Goal: Task Accomplishment & Management: Manage account settings

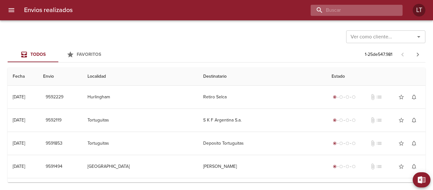
click at [328, 12] on input "buscar" at bounding box center [351, 10] width 81 height 11
paste input "9588061"
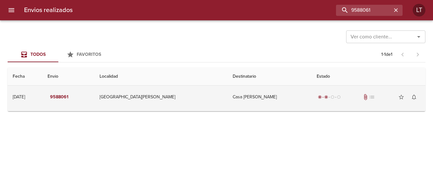
click at [251, 96] on td "Casa [PERSON_NAME]" at bounding box center [270, 97] width 84 height 23
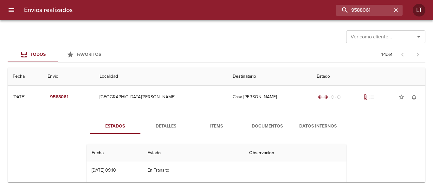
click at [262, 130] on span "Documentos" at bounding box center [267, 126] width 43 height 8
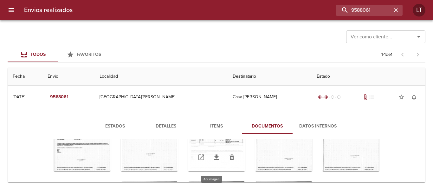
scroll to position [91, 0]
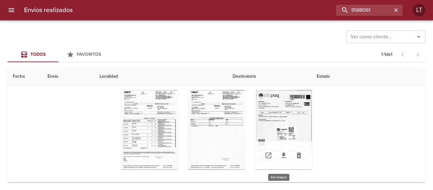
click at [285, 131] on div "Tabla de envíos del cliente" at bounding box center [283, 129] width 57 height 79
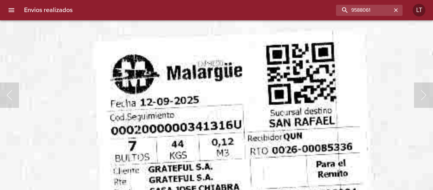
click at [234, 123] on img "Lightbox" at bounding box center [205, 75] width 716 height 1026
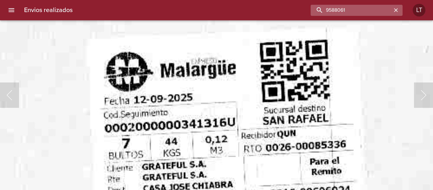
click at [328, 12] on input "9588061" at bounding box center [351, 10] width 81 height 11
paste input "7935"
type input "9579351"
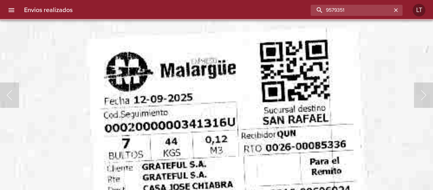
scroll to position [0, 0]
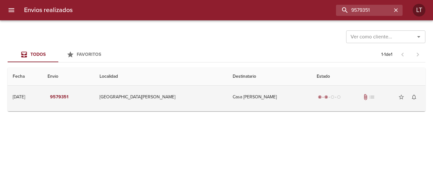
click at [258, 99] on td "Casa [PERSON_NAME]" at bounding box center [270, 97] width 84 height 23
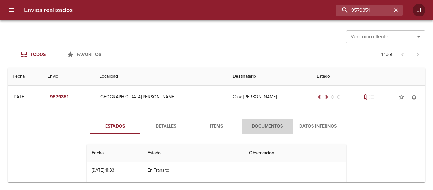
click at [269, 120] on button "Documentos" at bounding box center [267, 126] width 51 height 15
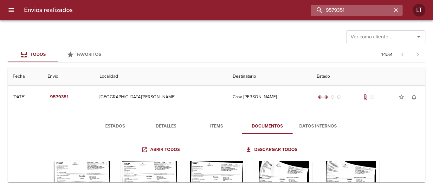
click at [328, 13] on input "9579351" at bounding box center [351, 10] width 81 height 11
paste input "67106"
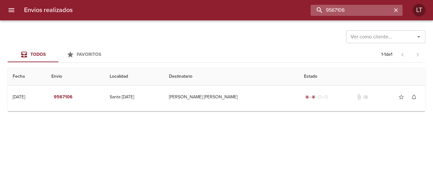
click at [328, 9] on input "9567106" at bounding box center [351, 10] width 81 height 11
paste input "72488"
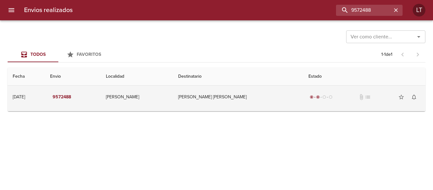
click at [263, 97] on td "[PERSON_NAME] [PERSON_NAME]" at bounding box center [238, 97] width 130 height 23
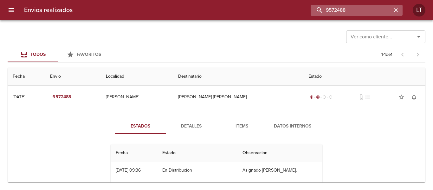
click at [328, 9] on input "9572488" at bounding box center [351, 10] width 81 height 11
paste input "9887"
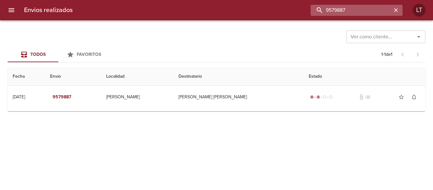
click at [328, 6] on input "9579887" at bounding box center [351, 10] width 81 height 11
paste input "0263"
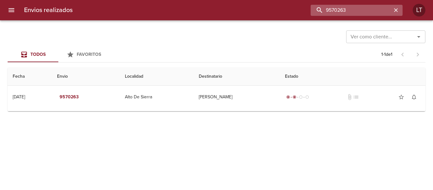
click at [328, 13] on input "9570263" at bounding box center [351, 10] width 81 height 11
paste input "9351"
type input "9579351"
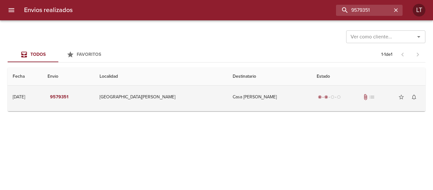
click at [228, 102] on td "Casa [PERSON_NAME]" at bounding box center [270, 97] width 84 height 23
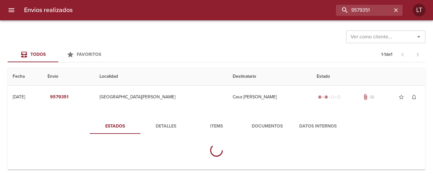
click at [249, 123] on span "Documentos" at bounding box center [267, 126] width 43 height 8
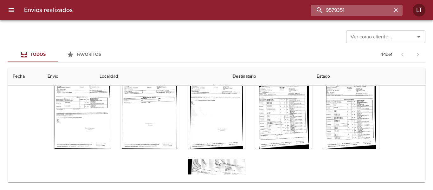
click at [328, 10] on input "9579351" at bounding box center [351, 10] width 81 height 11
paste input "8806"
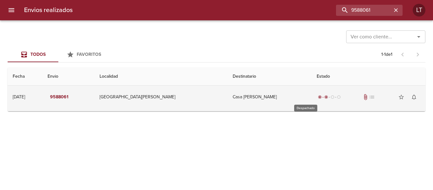
click at [263, 100] on td "Casa [PERSON_NAME]" at bounding box center [270, 97] width 84 height 23
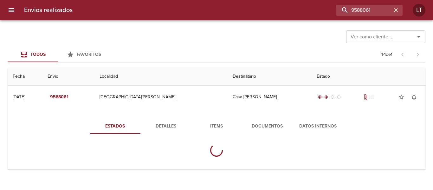
click at [267, 121] on button "Documentos" at bounding box center [267, 126] width 51 height 15
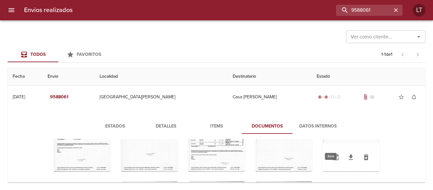
scroll to position [91, 0]
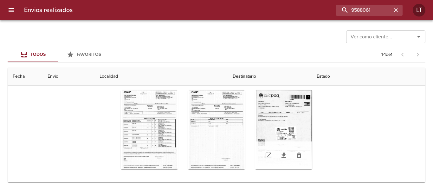
click at [288, 131] on div "Tabla de envíos del cliente" at bounding box center [283, 129] width 57 height 79
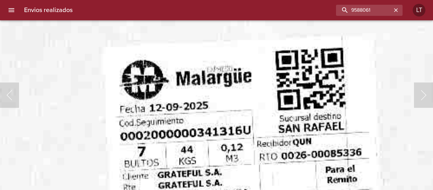
click at [276, 115] on img "Lightbox" at bounding box center [214, 81] width 716 height 1026
click at [328, 13] on input "9588061" at bounding box center [351, 10] width 81 height 11
paste input "67106"
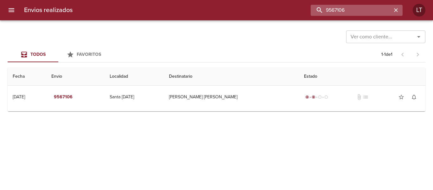
scroll to position [0, 0]
click at [328, 13] on input "9567106" at bounding box center [351, 10] width 81 height 11
paste input "72603"
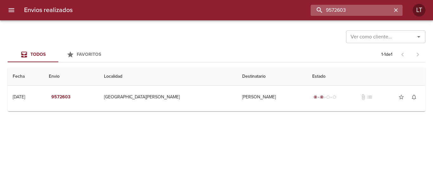
click at [328, 10] on input "9572603" at bounding box center [351, 10] width 81 height 11
paste input "9887"
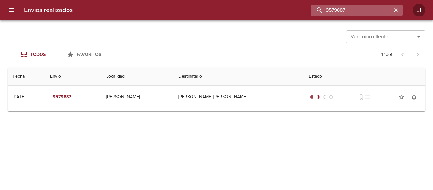
click at [328, 11] on input "9579887" at bounding box center [351, 10] width 81 height 11
paste input "0263"
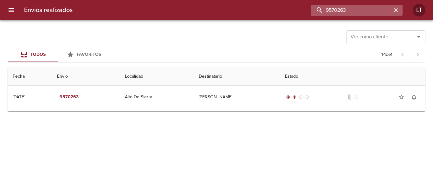
click at [328, 5] on input "9570263" at bounding box center [351, 10] width 81 height 11
paste input "86947"
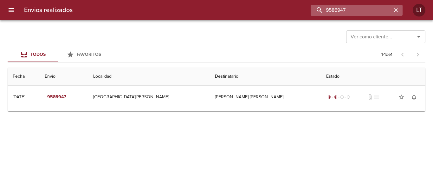
click at [328, 10] on input "9586947" at bounding box center [351, 10] width 81 height 11
type input "9555595"
click at [328, 12] on input "9555595" at bounding box center [351, 10] width 81 height 11
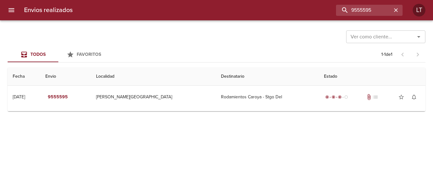
click at [8, 8] on icon "menu" at bounding box center [12, 10] width 8 height 8
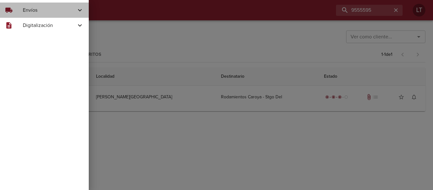
click at [34, 12] on span "Envíos" at bounding box center [49, 10] width 53 height 8
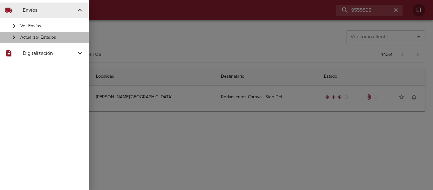
click at [43, 37] on span "Actualizar Estados" at bounding box center [51, 37] width 63 height 6
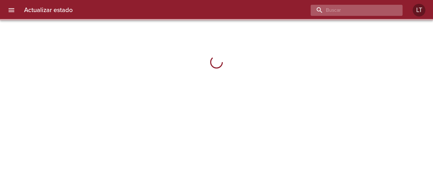
click at [328, 12] on input "buscar" at bounding box center [351, 10] width 81 height 11
paste input "9555595"
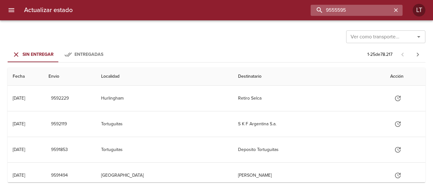
type input "9555595"
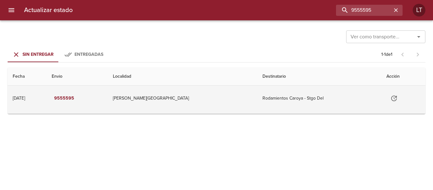
click at [328, 99] on icon "Tabla de envíos del cliente" at bounding box center [395, 99] width 8 height 8
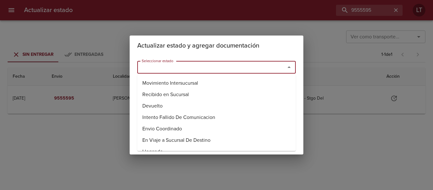
click at [274, 69] on input "Seleccionar estado" at bounding box center [207, 67] width 136 height 9
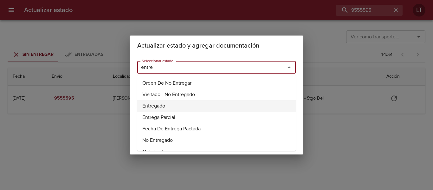
click at [169, 105] on li "Entregado" at bounding box center [216, 105] width 159 height 11
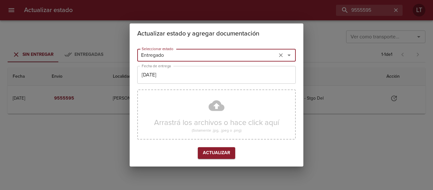
type input "Entregado"
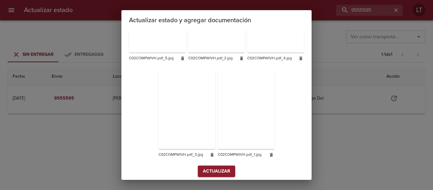
scroll to position [159, 0]
click at [227, 167] on span "Actualizar" at bounding box center [216, 171] width 27 height 8
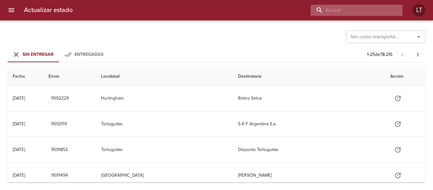
click at [361, 11] on input "buscar" at bounding box center [351, 10] width 81 height 11
type input "9550311"
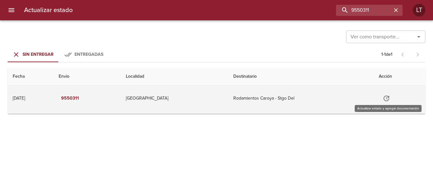
click at [383, 98] on button "Tabla de envíos del cliente" at bounding box center [386, 98] width 15 height 15
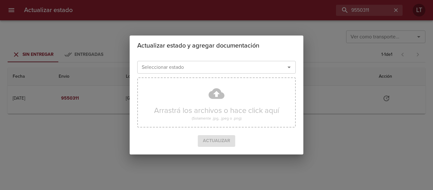
click at [238, 70] on input "Seleccionar estado" at bounding box center [207, 67] width 136 height 9
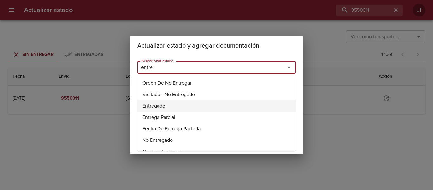
click at [148, 105] on li "Entregado" at bounding box center [216, 105] width 159 height 11
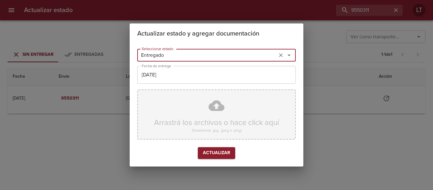
type input "Entregado"
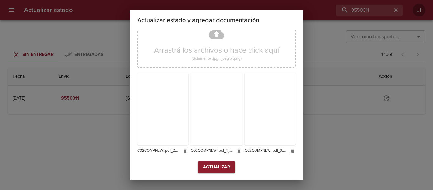
scroll to position [59, 0]
click at [227, 167] on span "Actualizar" at bounding box center [216, 167] width 27 height 8
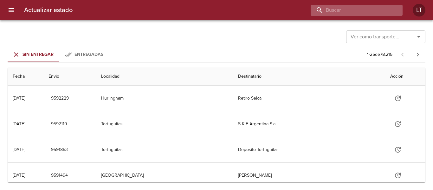
click at [361, 10] on input "buscar" at bounding box center [351, 10] width 81 height 11
type input "9550764"
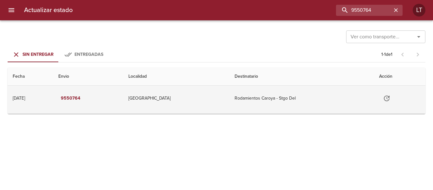
click at [391, 95] on icon "Tabla de envíos del cliente" at bounding box center [387, 99] width 8 height 8
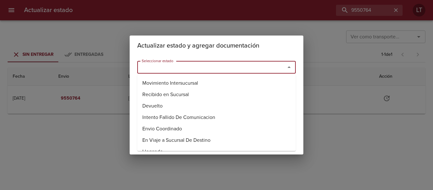
click at [246, 66] on input "Seleccionar estado" at bounding box center [207, 67] width 136 height 9
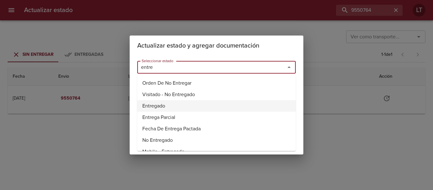
click at [154, 107] on li "Entregado" at bounding box center [216, 105] width 159 height 11
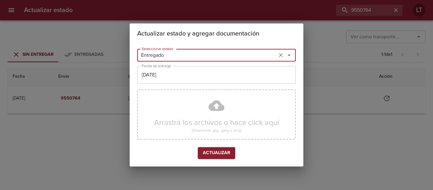
type input "Entregado"
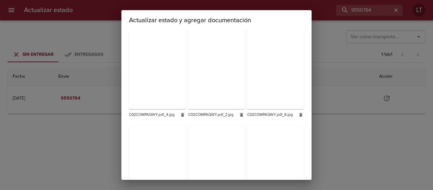
scroll to position [159, 0]
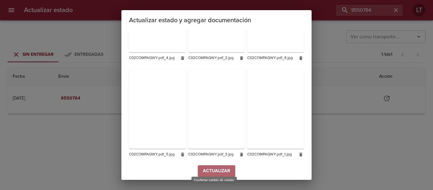
click at [228, 167] on span "Actualizar" at bounding box center [216, 171] width 27 height 8
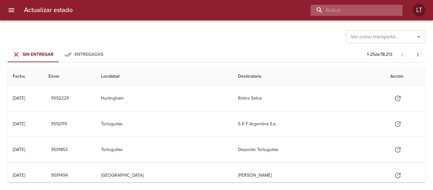
click at [360, 7] on input "buscar" at bounding box center [351, 10] width 81 height 11
type input "9569334"
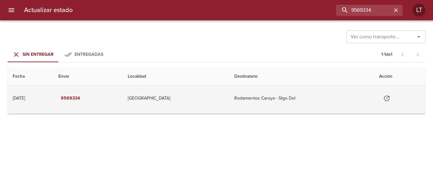
click at [387, 102] on button "Tabla de envíos del cliente" at bounding box center [386, 98] width 15 height 15
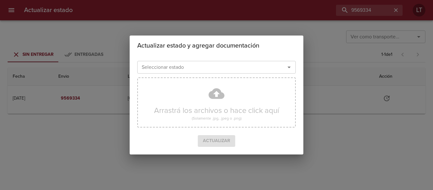
drag, startPoint x: 242, startPoint y: 59, endPoint x: 243, endPoint y: 65, distance: 6.7
click at [242, 61] on div "Seleccionar estado Seleccionar estado" at bounding box center [216, 66] width 159 height 16
click at [243, 65] on input "Seleccionar estado" at bounding box center [207, 67] width 136 height 9
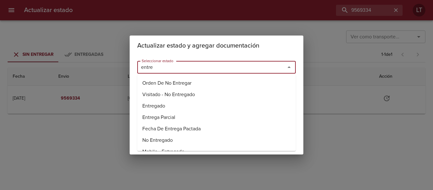
click at [163, 103] on li "Entregado" at bounding box center [216, 105] width 159 height 11
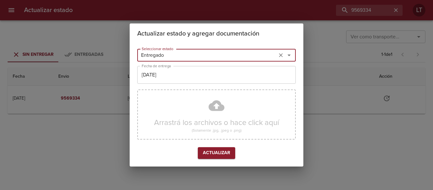
type input "Entregado"
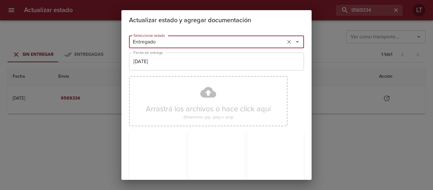
scroll to position [159, 0]
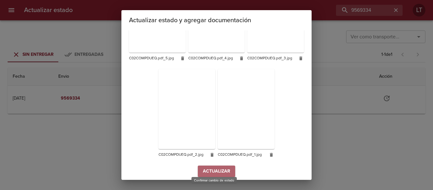
click at [221, 168] on span "Actualizar" at bounding box center [216, 172] width 27 height 8
